Goal: Navigation & Orientation: Find specific page/section

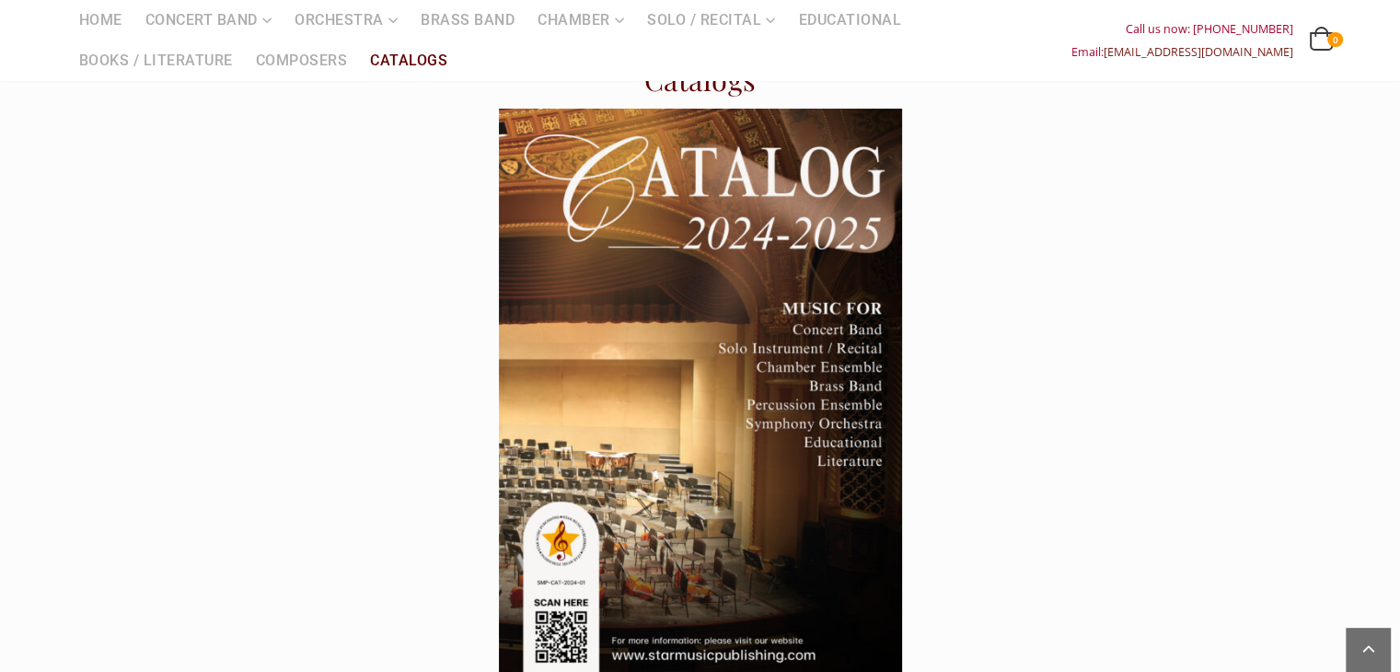
scroll to position [184, 0]
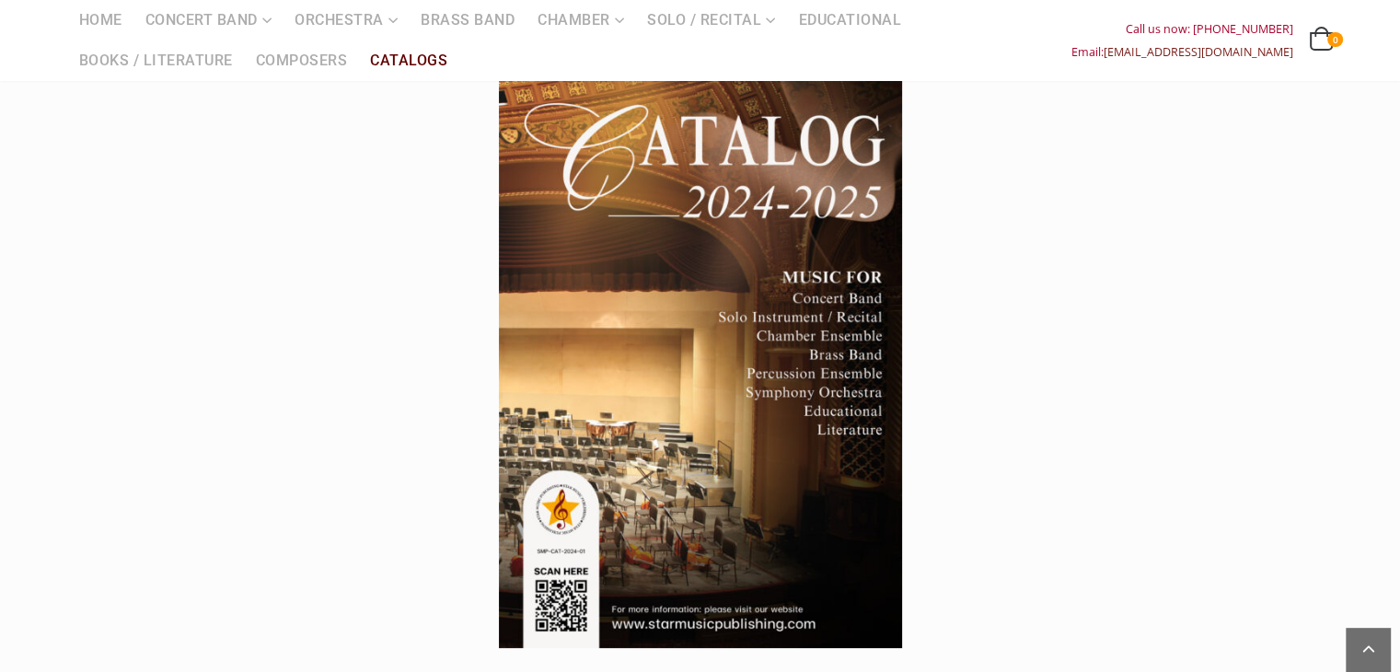
click at [327, 414] on div at bounding box center [269, 378] width 431 height 603
click at [158, 451] on div at bounding box center [269, 378] width 431 height 603
drag, startPoint x: 74, startPoint y: 375, endPoint x: 78, endPoint y: 350, distance: 25.3
click at [74, 375] on div at bounding box center [269, 378] width 431 height 603
